Goal: Information Seeking & Learning: Learn about a topic

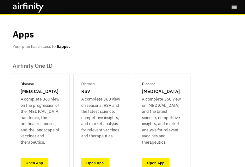
click at [233, 5] on icon "right-menu" at bounding box center [234, 7] width 6 height 6
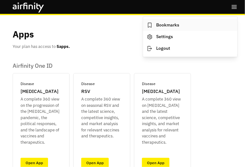
click at [163, 26] on link "Bookmarks" at bounding box center [190, 25] width 94 height 12
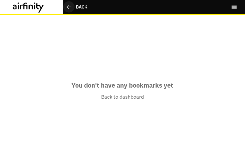
click at [70, 8] on icon at bounding box center [69, 7] width 6 height 6
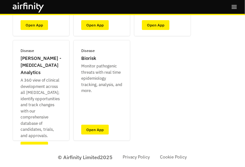
scroll to position [1, 0]
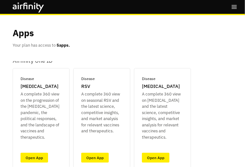
click at [234, 8] on icon "right-menu" at bounding box center [234, 7] width 6 height 6
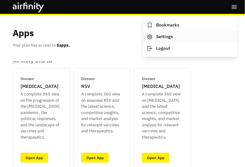
click at [165, 38] on link "Settings" at bounding box center [190, 37] width 94 height 12
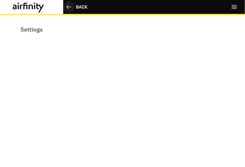
click at [81, 5] on div "Back" at bounding box center [81, 7] width 11 height 7
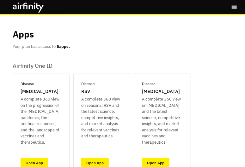
click at [29, 39] on p "Apps" at bounding box center [23, 34] width 21 height 13
click at [33, 94] on p "[MEDICAL_DATA]" at bounding box center [40, 91] width 38 height 7
click at [32, 161] on link "Open App" at bounding box center [34, 163] width 27 height 10
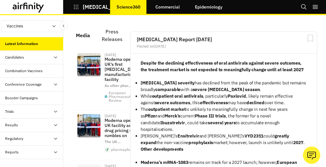
scroll to position [622, 184]
click at [169, 5] on link "Commercial" at bounding box center [167, 6] width 37 height 15
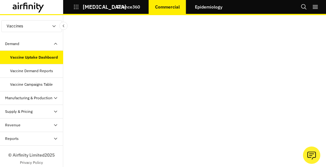
click at [217, 10] on link "Epidemiology" at bounding box center [209, 6] width 40 height 15
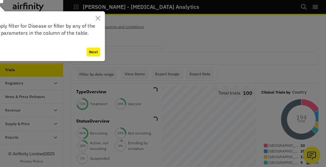
click at [94, 51] on button "Next" at bounding box center [94, 52] width 14 height 9
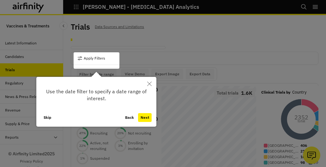
scroll to position [13, 0]
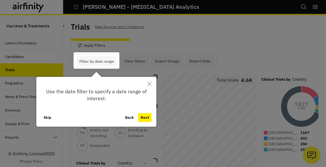
click at [145, 119] on button "Next" at bounding box center [145, 117] width 14 height 9
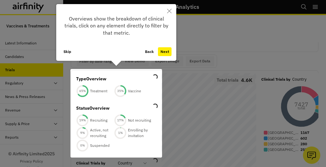
scroll to position [30, 0]
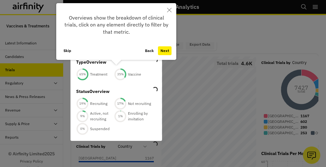
click at [169, 14] on button "Close" at bounding box center [169, 10] width 14 height 14
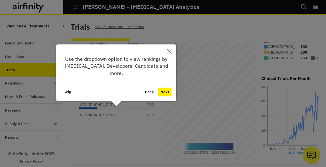
scroll to position [115, 0]
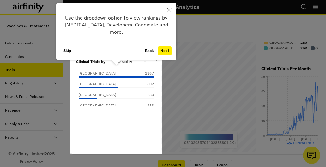
click at [171, 10] on icon "Close" at bounding box center [169, 10] width 4 height 4
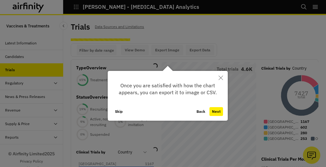
scroll to position [13, 0]
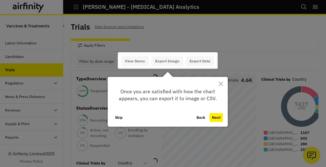
click at [217, 84] on button "Close" at bounding box center [221, 84] width 14 height 14
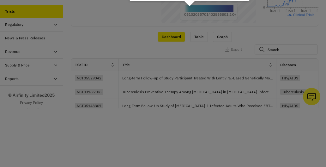
scroll to position [229, 0]
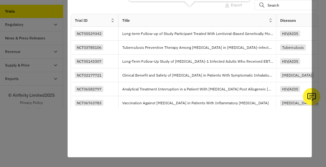
drag, startPoint x: 311, startPoint y: 58, endPoint x: 325, endPoint y: 17, distance: 43.0
click at [316, 3] on div at bounding box center [163, 54] width 326 height 226
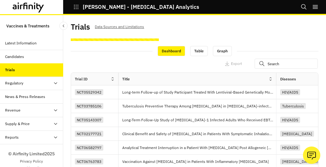
scroll to position [0, 0]
drag, startPoint x: 32, startPoint y: 71, endPoint x: 37, endPoint y: 65, distance: 7.8
click at [32, 71] on div "Trials" at bounding box center [34, 70] width 58 height 6
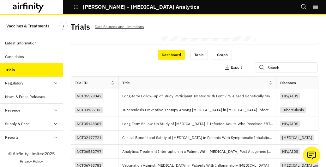
scroll to position [239, 0]
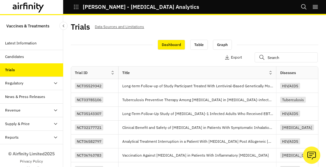
click at [245, 41] on div "Dashboard Table Graph" at bounding box center [195, 44] width 248 height 11
click at [269, 62] on div "Apply Filters Columns Export" at bounding box center [195, 58] width 248 height 16
click at [269, 59] on input "text" at bounding box center [286, 57] width 63 height 10
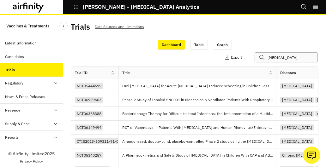
type input "[MEDICAL_DATA]"
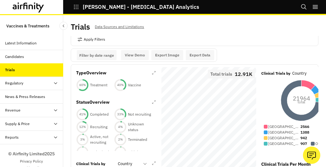
scroll to position [0, 0]
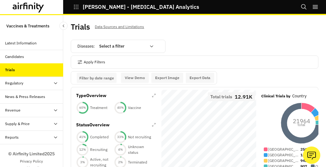
click at [106, 77] on p "Filter by date range" at bounding box center [96, 78] width 35 height 5
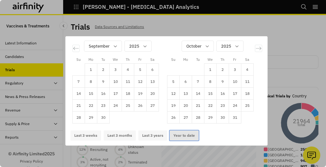
click at [175, 135] on button "Year to date" at bounding box center [184, 136] width 29 height 10
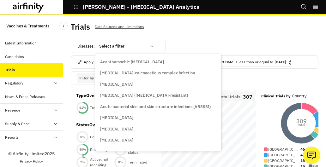
click at [114, 45] on div at bounding box center [122, 47] width 47 height 8
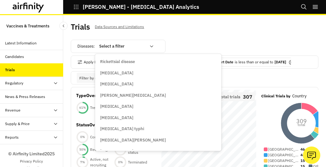
scroll to position [3586, 0]
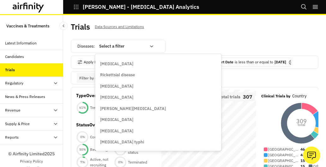
click at [117, 67] on div "[MEDICAL_DATA]" at bounding box center [158, 63] width 124 height 11
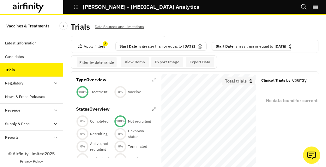
scroll to position [0, 0]
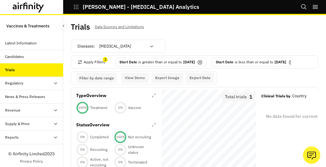
click at [189, 63] on p "[DATE]" at bounding box center [189, 62] width 12 height 6
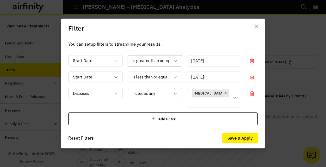
click at [175, 63] on icon at bounding box center [175, 60] width 5 height 5
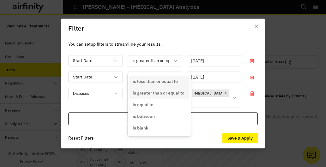
click at [176, 55] on div "You can setup filters to streamline your results. Start Date 5 results availabl…" at bounding box center [163, 83] width 205 height 90
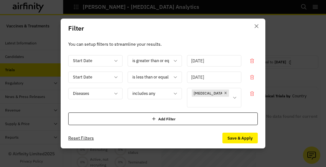
click at [217, 65] on input "[DATE]" at bounding box center [214, 60] width 54 height 11
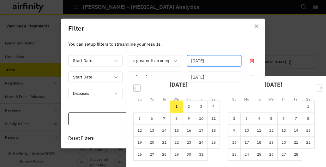
click at [135, 91] on icon "Move backward to switch to the previous month." at bounding box center [137, 88] width 6 height 6
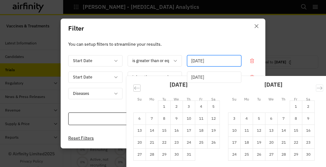
click at [135, 91] on icon "Move backward to switch to the previous month." at bounding box center [137, 88] width 6 height 6
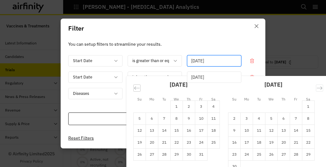
click at [135, 91] on icon "Move backward to switch to the previous month." at bounding box center [137, 88] width 6 height 6
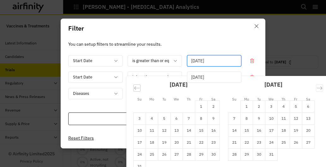
click at [135, 91] on icon "Move backward to switch to the previous month." at bounding box center [137, 88] width 6 height 6
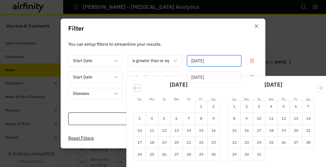
click at [135, 91] on icon "Move backward to switch to the previous month." at bounding box center [137, 88] width 6 height 6
click at [196, 109] on td "1" at bounding box center [201, 107] width 12 height 12
type input "[DATE]"
click at [289, 70] on div "Filter You can setup filters to streamline your results. Start Date is greater …" at bounding box center [163, 83] width 326 height 167
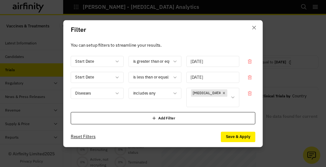
scroll to position [5, 0]
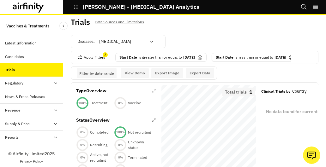
click at [195, 56] on p "[DATE]" at bounding box center [189, 58] width 12 height 6
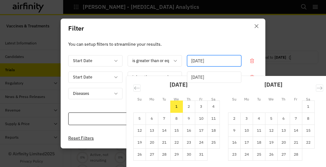
click at [212, 67] on input "[DATE]" at bounding box center [214, 60] width 54 height 11
click at [133, 92] on div "Move backward to switch to the previous month." at bounding box center [136, 88] width 7 height 7
click at [134, 96] on div "[DATE] 1 2 3 4 5 6 7 8 9 10 11 12 13 14 15 16 17 18 19 20 21 22 23 24 25 26 27 …" at bounding box center [228, 122] width 204 height 92
click at [131, 95] on div "[DATE] 1 2 3 4 5 6 7 8 9 10 11 12 13 14 15 16 17 18 19 20 21 22 23 24 25 26 27 …" at bounding box center [228, 122] width 204 height 92
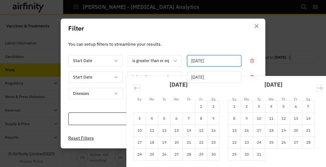
click at [131, 94] on div "[DATE] 1 2 3 4 5 6 7 8 9 10 11 12 13 14 15 16 17 18 19 20 21 22 23 24 25 26 27 …" at bounding box center [176, 117] width 95 height 87
click at [134, 90] on icon "Move backward to switch to the previous month." at bounding box center [137, 88] width 6 height 6
click at [134, 90] on icon "Move backward to switch to the previous month." at bounding box center [136, 88] width 5 height 3
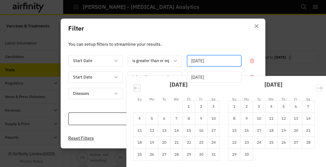
click at [134, 90] on icon "Move backward to switch to the previous month." at bounding box center [136, 88] width 5 height 3
drag, startPoint x: 133, startPoint y: 90, endPoint x: 130, endPoint y: 84, distance: 6.5
click at [134, 90] on icon "Move backward to switch to the previous month." at bounding box center [137, 88] width 6 height 6
click at [130, 87] on div "[DATE] 1 2 3 4 5 6 7 8 9 10 11 12 13 14 15 16 17 18 19 20 21 22 23 24 25 26 27 …" at bounding box center [176, 123] width 95 height 99
click at [129, 86] on div "[DATE] 1 2 3 4 5 6 7 8 9 10 11 12 13 14 15 16 17 18 19 20 21 22 23 24 25 26 27 …" at bounding box center [176, 123] width 95 height 99
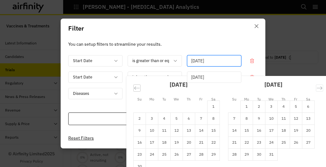
click at [134, 89] on icon "Move backward to switch to the previous month." at bounding box center [137, 88] width 6 height 6
click at [135, 89] on icon "Move backward to switch to the previous month." at bounding box center [137, 88] width 6 height 6
click at [137, 90] on icon "Move backward to switch to the previous month." at bounding box center [137, 88] width 6 height 6
click at [138, 91] on div "[DATE]" at bounding box center [179, 87] width 82 height 27
click at [136, 91] on icon "Move backward to switch to the previous month." at bounding box center [137, 88] width 6 height 6
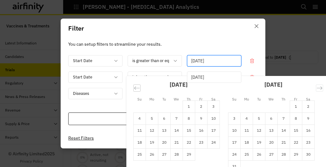
click at [144, 92] on div "[DATE] 1 2 3 4 5 6 7 8 9 10 11 12 13 14 15 16 17 18 19 20 21 22 23 24 25 26 27 …" at bounding box center [228, 122] width 204 height 92
click at [136, 91] on icon "Move backward to switch to the previous month." at bounding box center [137, 88] width 6 height 6
click at [135, 91] on icon "Move backward to switch to the previous month." at bounding box center [137, 88] width 6 height 6
click at [171, 109] on td "1" at bounding box center [176, 107] width 12 height 12
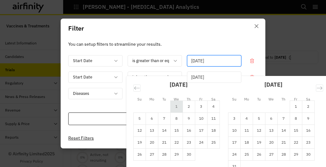
type input "[DATE]"
click at [318, 91] on icon "Move forward to switch to the next month." at bounding box center [319, 88] width 6 height 6
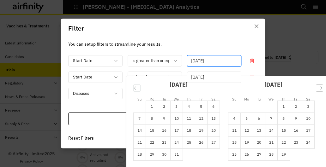
click at [318, 91] on icon "Move forward to switch to the next month." at bounding box center [319, 88] width 6 height 6
click at [219, 80] on input "[DATE]" at bounding box center [214, 77] width 54 height 11
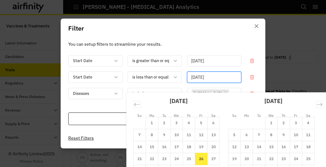
drag, startPoint x: 222, startPoint y: 29, endPoint x: 196, endPoint y: 27, distance: 25.3
click at [196, 27] on header "Filter" at bounding box center [163, 29] width 205 height 20
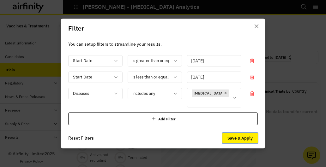
click at [234, 135] on button "Save & Apply" at bounding box center [239, 138] width 35 height 11
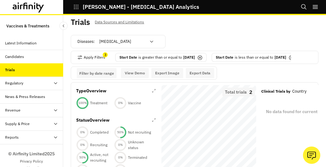
scroll to position [0, 0]
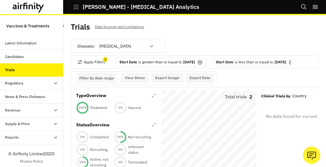
click at [152, 46] on icon at bounding box center [151, 46] width 5 height 5
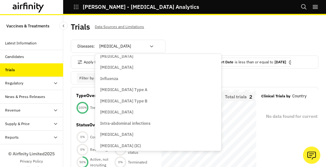
scroll to position [2194, 0]
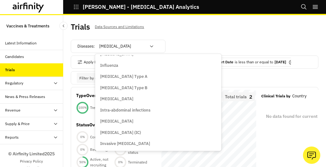
click at [107, 69] on div "Influenza" at bounding box center [158, 65] width 124 height 11
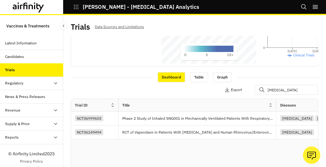
scroll to position [0, 0]
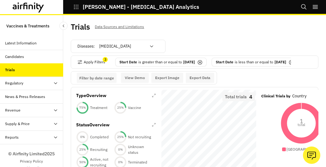
click at [152, 44] on icon at bounding box center [151, 46] width 5 height 5
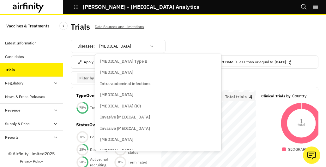
scroll to position [2181, 0]
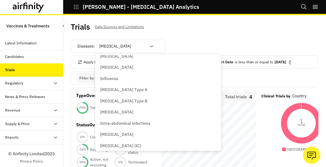
click at [112, 81] on p "Influenza" at bounding box center [109, 79] width 18 height 6
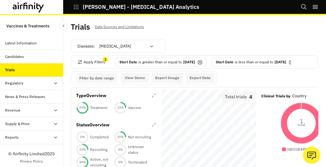
click at [112, 81] on p "Filter by date range" at bounding box center [96, 78] width 35 height 5
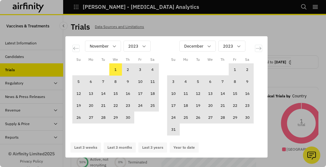
click at [114, 68] on td "1" at bounding box center [115, 70] width 12 height 12
click at [261, 48] on icon "Move forward to switch to the next month." at bounding box center [258, 48] width 5 height 3
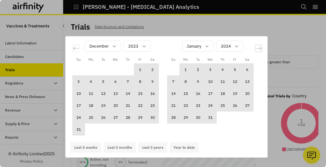
click at [261, 48] on icon "Move forward to switch to the next month." at bounding box center [258, 48] width 5 height 3
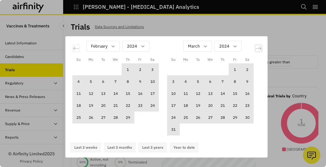
click at [261, 48] on icon "Move forward to switch to the next month." at bounding box center [258, 48] width 5 height 3
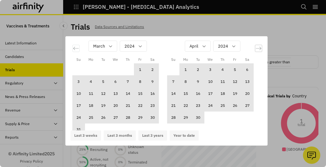
click at [261, 48] on icon "Move forward to switch to the next month." at bounding box center [258, 48] width 5 height 3
click at [261, 48] on icon "Move forward to switch to the next month." at bounding box center [259, 48] width 6 height 6
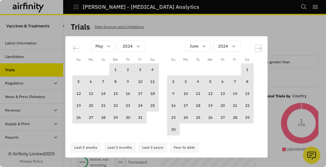
click at [261, 48] on icon "Move forward to switch to the next month." at bounding box center [259, 48] width 6 height 6
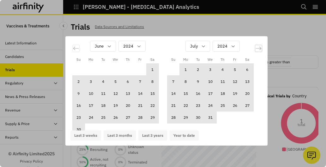
click at [261, 48] on icon "Move forward to switch to the next month." at bounding box center [259, 48] width 6 height 6
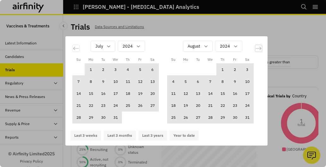
click at [261, 48] on icon "Move forward to switch to the next month." at bounding box center [259, 48] width 6 height 6
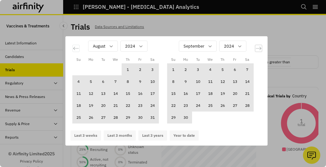
click at [261, 48] on icon "Move forward to switch to the next month." at bounding box center [259, 48] width 6 height 6
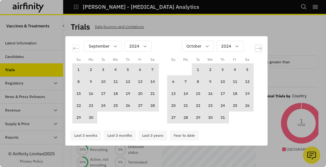
click at [261, 48] on icon "Move forward to switch to the next month." at bounding box center [259, 48] width 6 height 6
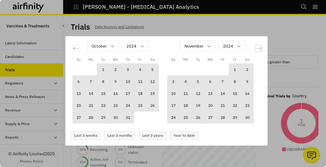
click at [261, 48] on icon "Move forward to switch to the next month." at bounding box center [259, 48] width 6 height 6
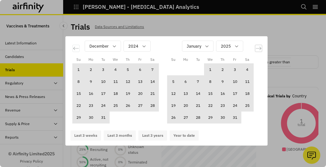
click at [261, 48] on icon "Move forward to switch to the next month." at bounding box center [259, 48] width 6 height 6
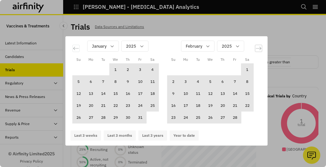
click at [261, 48] on icon "Move forward to switch to the next month." at bounding box center [259, 48] width 6 height 6
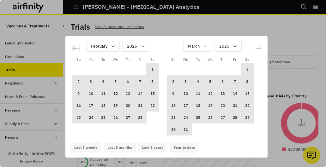
click at [261, 48] on icon "Move forward to switch to the next month." at bounding box center [259, 48] width 6 height 6
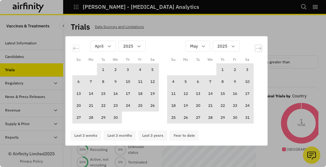
click at [261, 48] on icon "Move forward to switch to the next month." at bounding box center [259, 48] width 6 height 6
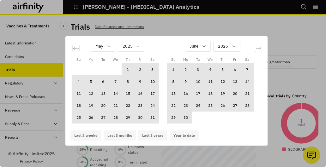
click at [261, 48] on icon "Move forward to switch to the next month." at bounding box center [259, 48] width 6 height 6
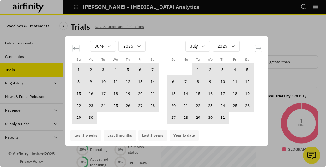
click at [261, 48] on icon "Move forward to switch to the next month." at bounding box center [259, 48] width 6 height 6
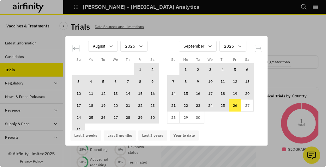
click at [261, 48] on icon "Move forward to switch to the next month." at bounding box center [259, 48] width 6 height 6
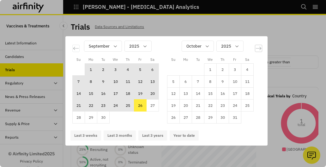
click at [261, 48] on icon "Move forward to switch to the next month." at bounding box center [259, 48] width 6 height 6
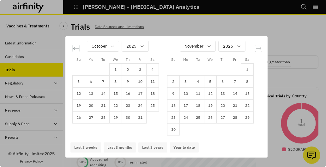
click at [261, 48] on icon "Move forward to switch to the next month." at bounding box center [259, 48] width 6 height 6
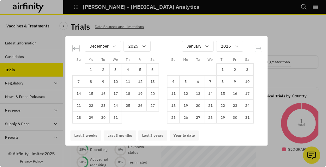
click at [74, 50] on icon "Move backward to switch to the previous month." at bounding box center [75, 48] width 5 height 3
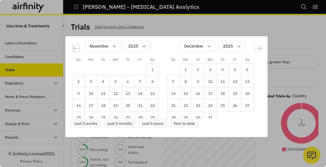
click at [74, 49] on icon "Move backward to switch to the previous month." at bounding box center [76, 48] width 6 height 6
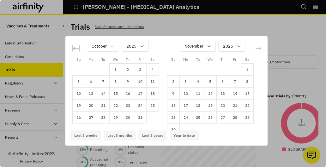
click at [74, 49] on icon "Move backward to switch to the previous month." at bounding box center [76, 48] width 6 height 6
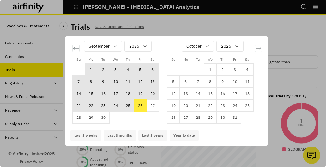
click at [142, 107] on td "26" at bounding box center [140, 106] width 12 height 12
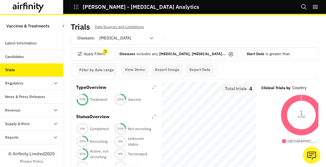
scroll to position [8, 0]
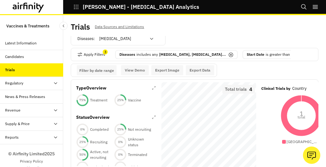
click at [181, 56] on p "[MEDICAL_DATA], [MEDICAL_DATA]..." at bounding box center [192, 55] width 67 height 6
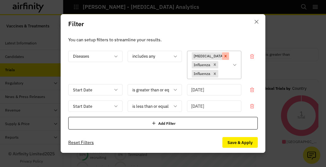
click at [223, 56] on icon "Remove [object Object]" at bounding box center [225, 56] width 4 height 4
click at [215, 57] on icon "Remove [object Object]" at bounding box center [215, 56] width 2 height 2
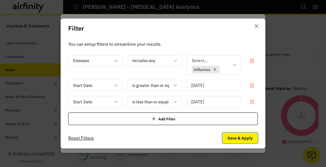
click at [242, 137] on button "Save & Apply" at bounding box center [239, 138] width 35 height 11
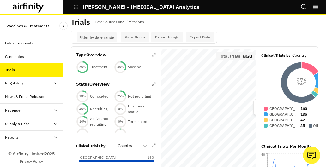
scroll to position [0, 0]
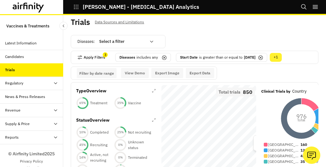
click at [89, 59] on button "Apply Filters" at bounding box center [91, 57] width 28 height 10
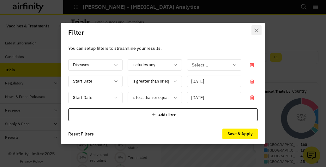
click at [259, 29] on button "Close" at bounding box center [256, 30] width 10 height 10
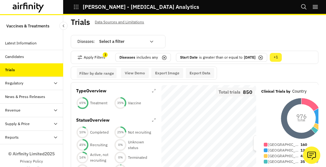
click at [121, 40] on div at bounding box center [122, 42] width 47 height 8
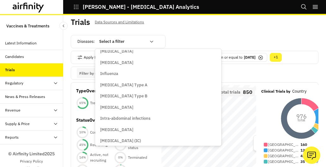
scroll to position [2141, 0]
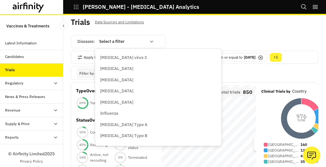
click at [133, 115] on div "Influenza" at bounding box center [158, 114] width 116 height 6
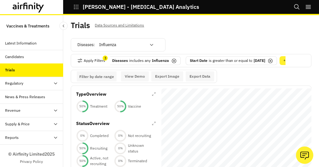
scroll to position [5, 0]
